Goal: Transaction & Acquisition: Purchase product/service

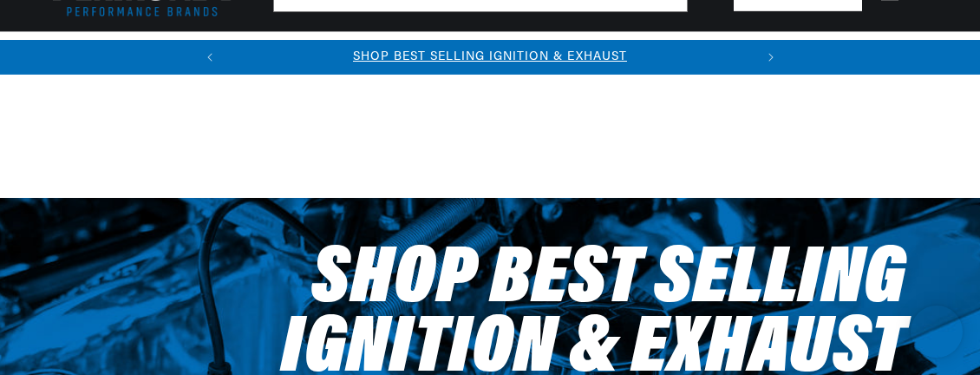
select select "1950"
select select "Ford"
select select "Deluxe"
select select "3.9L"
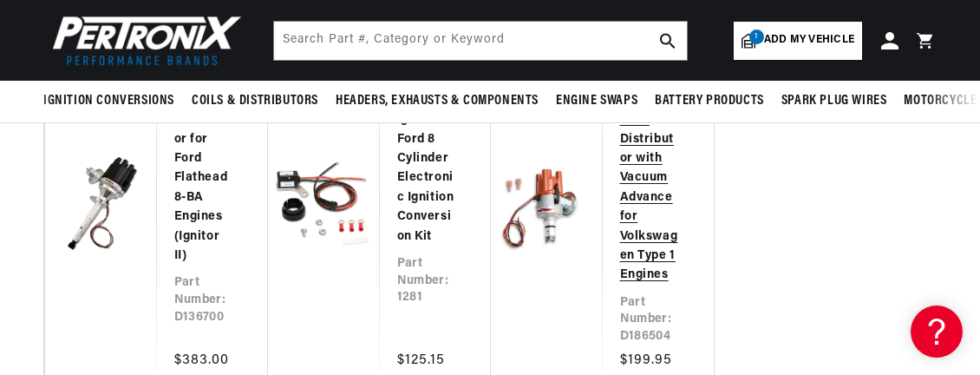
scroll to position [954, 0]
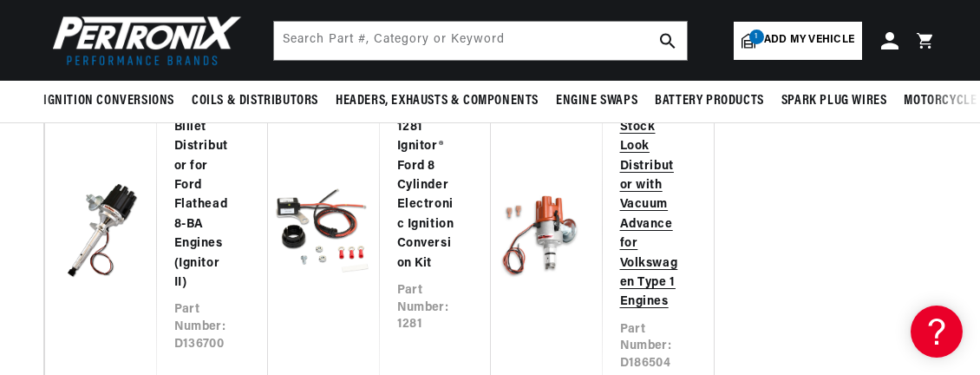
click at [620, 228] on link "PerTronix Stock Look Distributor with Vacuum Advance for Volkswagen Type 1 Engi…" at bounding box center [650, 205] width 60 height 213
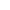
scroll to position [0, 66]
